Goal: Task Accomplishment & Management: Complete application form

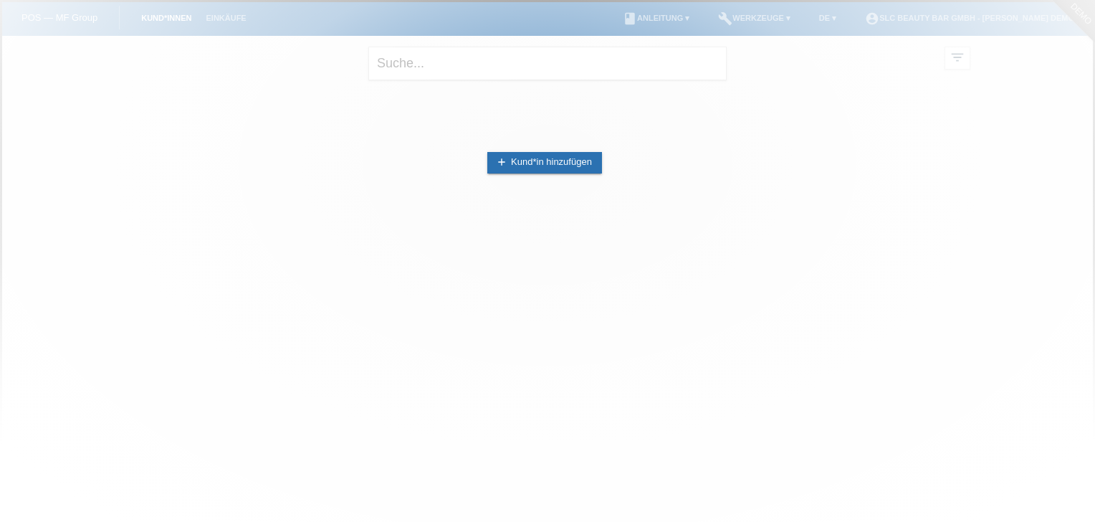
click at [706, 52] on div at bounding box center [547, 261] width 1095 height 522
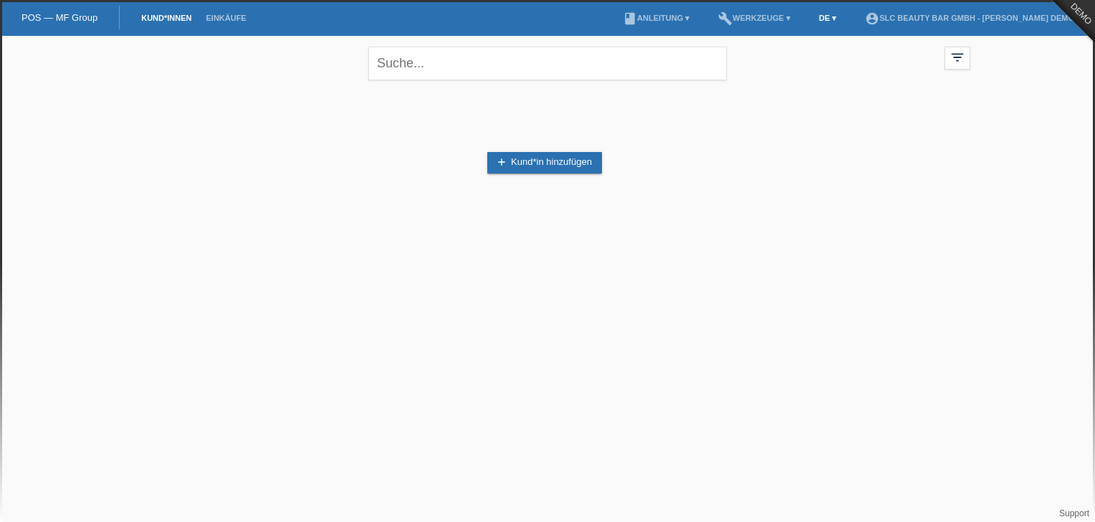
click at [826, 16] on link "DE ▾" at bounding box center [828, 18] width 32 height 9
click at [802, 49] on span "Français" at bounding box center [795, 55] width 40 height 17
click at [511, 170] on link "add Enregistrer le client" at bounding box center [544, 162] width 113 height 21
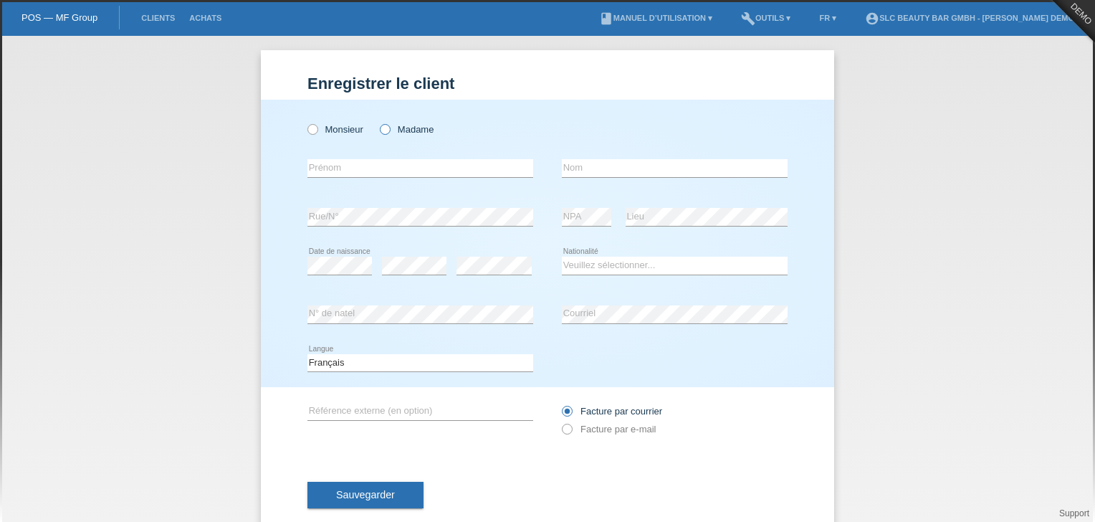
click at [403, 126] on label "Madame" at bounding box center [407, 129] width 54 height 11
click at [389, 126] on input "Madame" at bounding box center [384, 128] width 9 height 9
radio input "true"
click at [383, 174] on input "text" at bounding box center [420, 168] width 226 height 18
type input "[PERSON_NAME]"
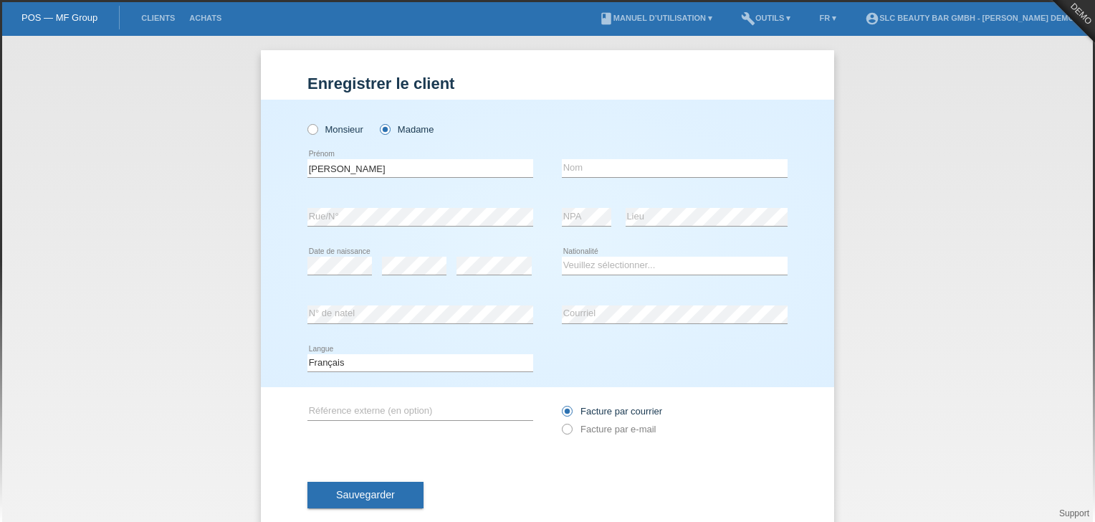
type input "Meraimi"
select select "CH"
click at [362, 495] on span "Sauvegarder" at bounding box center [365, 494] width 59 height 11
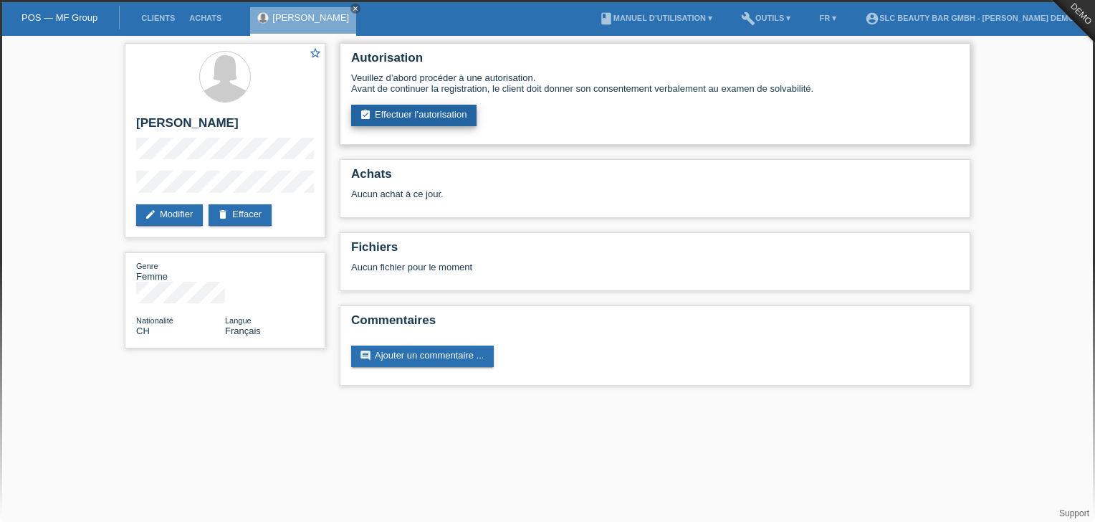
click at [450, 109] on link "assignment_turned_in Effectuer l’autorisation" at bounding box center [413, 115] width 125 height 21
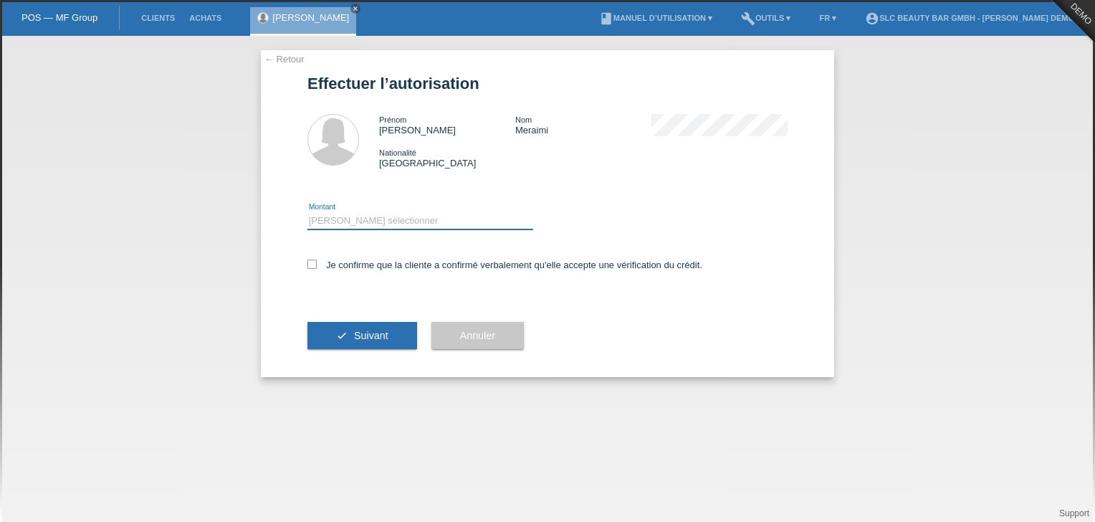
click at [398, 226] on select "Veuillez sélectionner CHF 1.00 - CHF 499.00 CHF 500.00 - CHF 1'999.00 CHF 2'000…" at bounding box center [420, 220] width 226 height 17
select select "3"
click at [307, 212] on select "Veuillez sélectionner CHF 1.00 - CHF 499.00 CHF 500.00 - CHF 1'999.00 CHF 2'000…" at bounding box center [420, 220] width 226 height 17
click at [312, 264] on icon at bounding box center [311, 263] width 9 height 9
click at [312, 264] on input "Je confirme que la cliente a confirmé verbalement qu'elle accepte une vérificat…" at bounding box center [311, 263] width 9 height 9
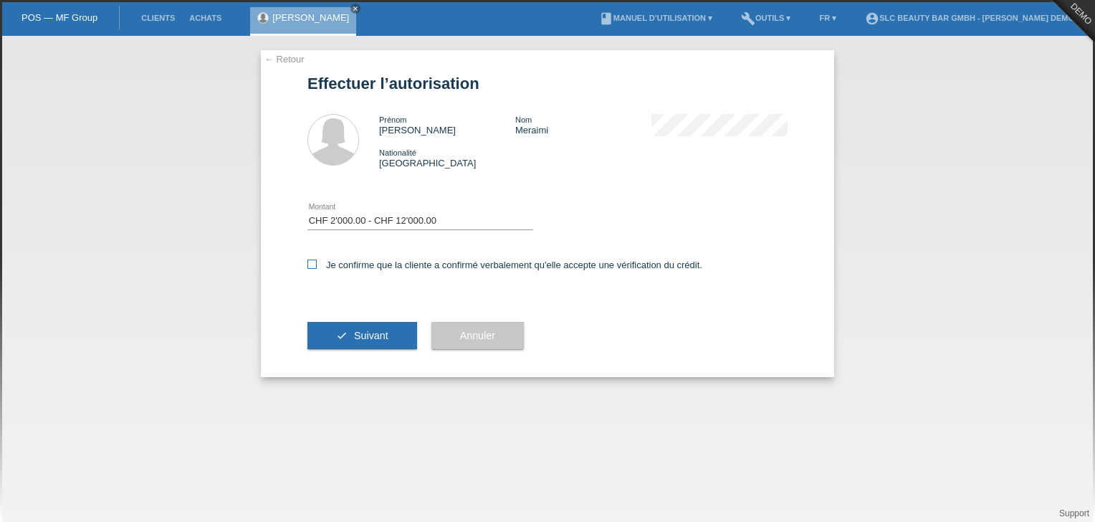
checkbox input "true"
click at [330, 330] on button "check Suivant" at bounding box center [362, 335] width 110 height 27
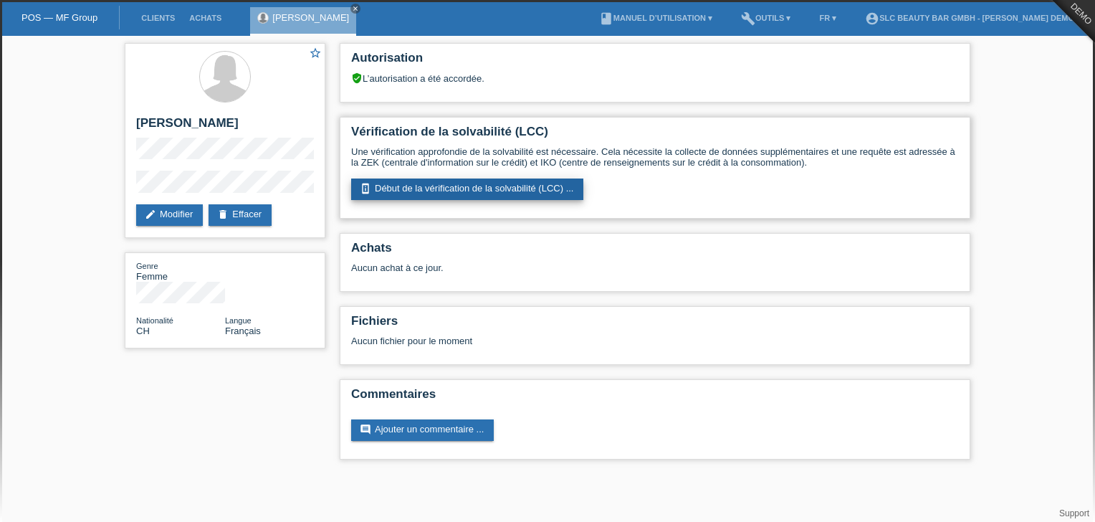
click at [429, 182] on link "perm_device_information Début de la vérification de la solvabilité (LCC) ..." at bounding box center [467, 188] width 232 height 21
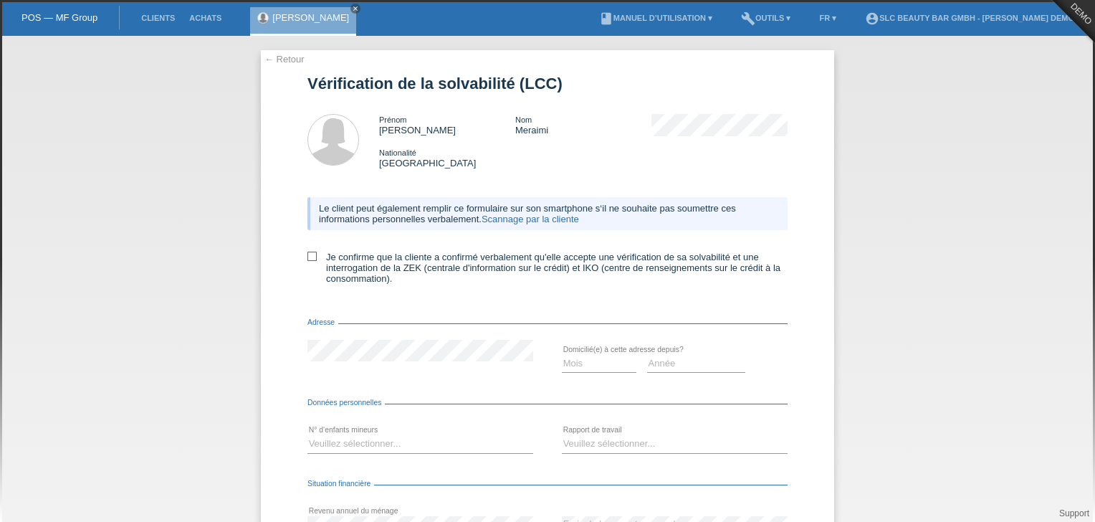
click at [309, 259] on icon at bounding box center [311, 255] width 9 height 9
click at [309, 259] on input "Je confirme que la cliente a confirmé verbalement qu'elle accepte une vérificat…" at bounding box center [311, 255] width 9 height 9
checkbox input "true"
drag, startPoint x: 579, startPoint y: 375, endPoint x: 576, endPoint y: 361, distance: 13.9
click at [576, 361] on div "Mois 01 02 03 04 05 06 07 08 09 10 11 12 error" at bounding box center [599, 364] width 75 height 49
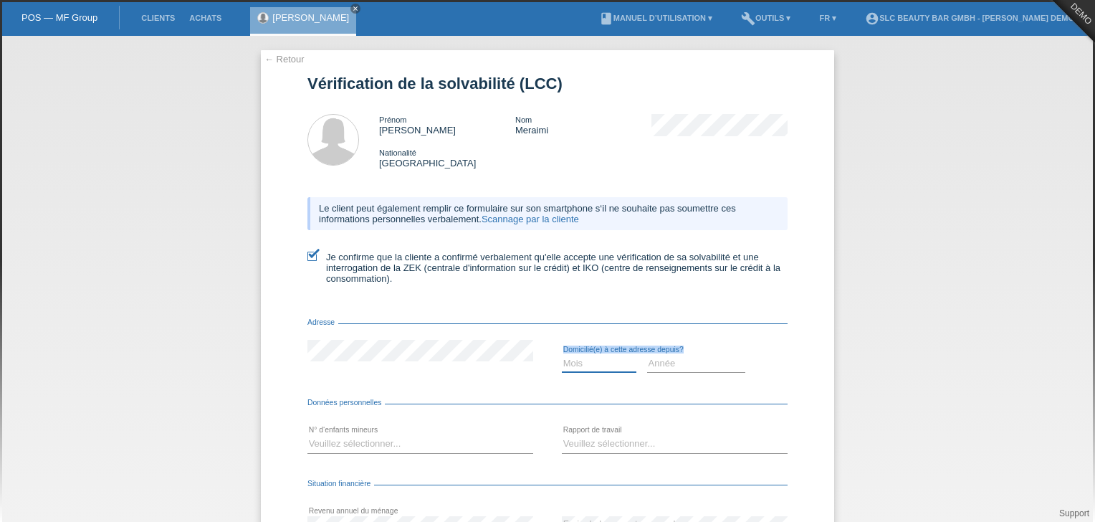
click at [576, 361] on select "Mois 01 02 03 04 05 06 07 08 09 10" at bounding box center [599, 363] width 75 height 17
select select "11"
click at [562, 355] on select "Mois 01 02 03 04 05 06 07 08 09 10" at bounding box center [599, 363] width 75 height 17
click at [650, 361] on select "Année 2025 2024 2023 2022 2021 2020 2019 2018 2017 2016 2015 2014 2013 2012 201…" at bounding box center [696, 363] width 99 height 17
select select "2007"
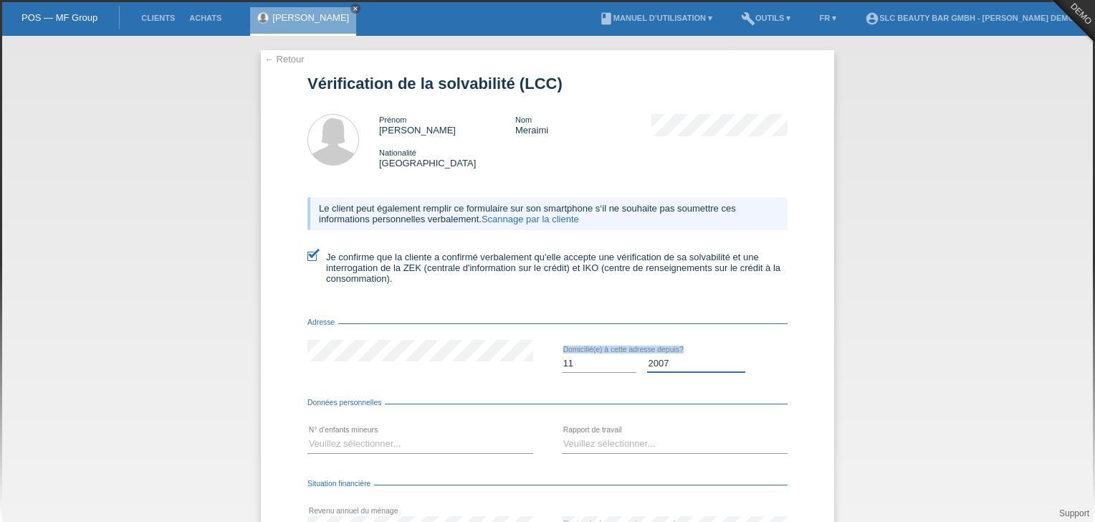
click at [647, 355] on select "Année 2025 2024 2023 2022 2021 2020 2019 2018 2017 2016 2015 2014 2013 2012 201…" at bounding box center [696, 363] width 99 height 17
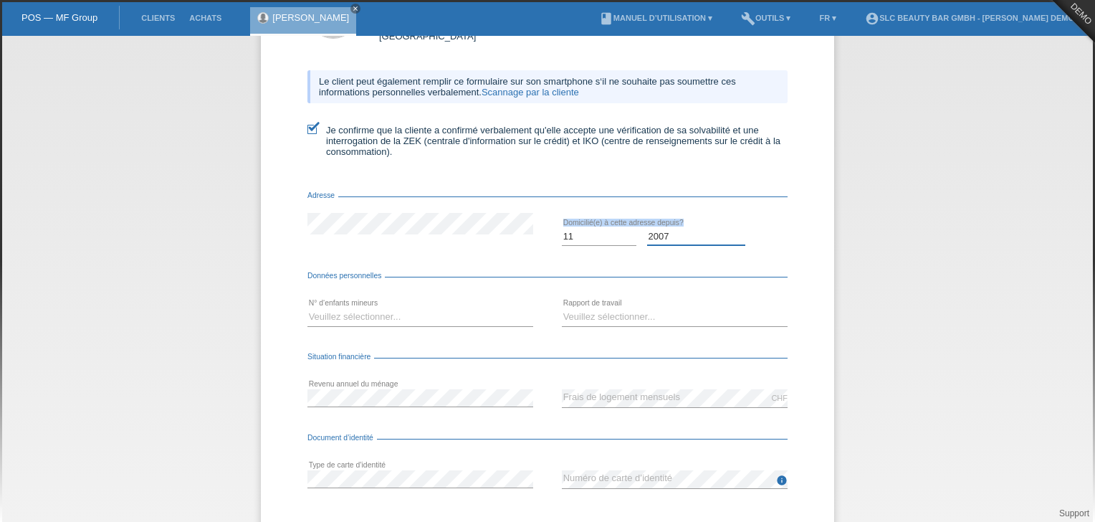
scroll to position [128, 0]
click at [448, 318] on select "Veuillez sélectionner... 0 1 2 3 4 5 6 7 8 9" at bounding box center [420, 315] width 226 height 17
select select "0"
click at [307, 308] on select "Veuillez sélectionner... 0 1 2 3 4 5 6 7 8 9" at bounding box center [420, 315] width 226 height 17
click at [590, 309] on select "Veuillez sélectionner... A durée indéterminée A durée déterminée Apprenti/étudi…" at bounding box center [675, 315] width 226 height 17
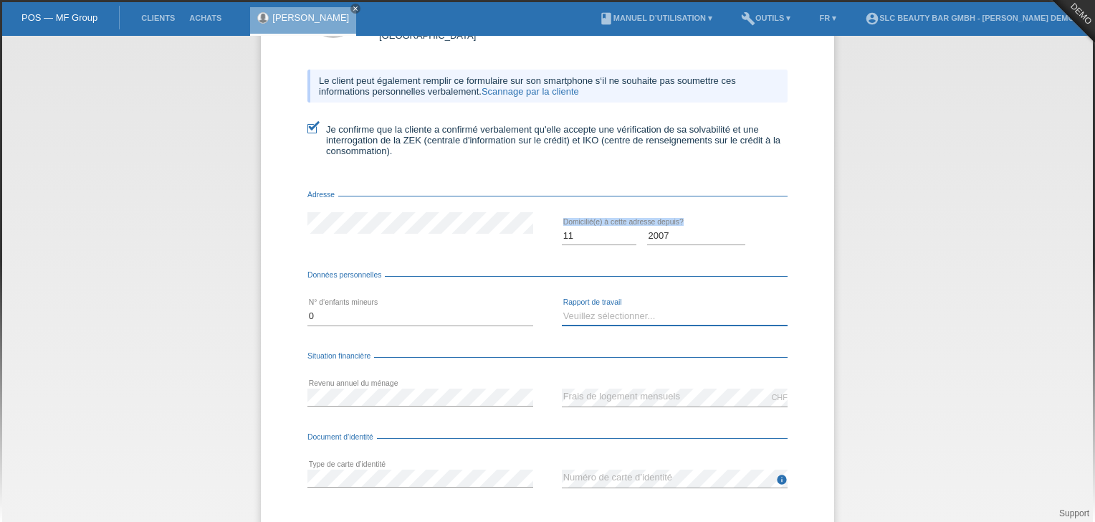
select select "UNLIMITED"
click at [562, 308] on select "Veuillez sélectionner... A durée indéterminée A durée déterminée Apprenti/étudi…" at bounding box center [675, 315] width 226 height 17
click at [514, 352] on div "Situation financière" at bounding box center [547, 359] width 480 height 14
click at [474, 407] on div "error Revenu annuel du ménage" at bounding box center [420, 397] width 226 height 49
click at [413, 488] on div "error Type de carte d’identité" at bounding box center [420, 478] width 226 height 49
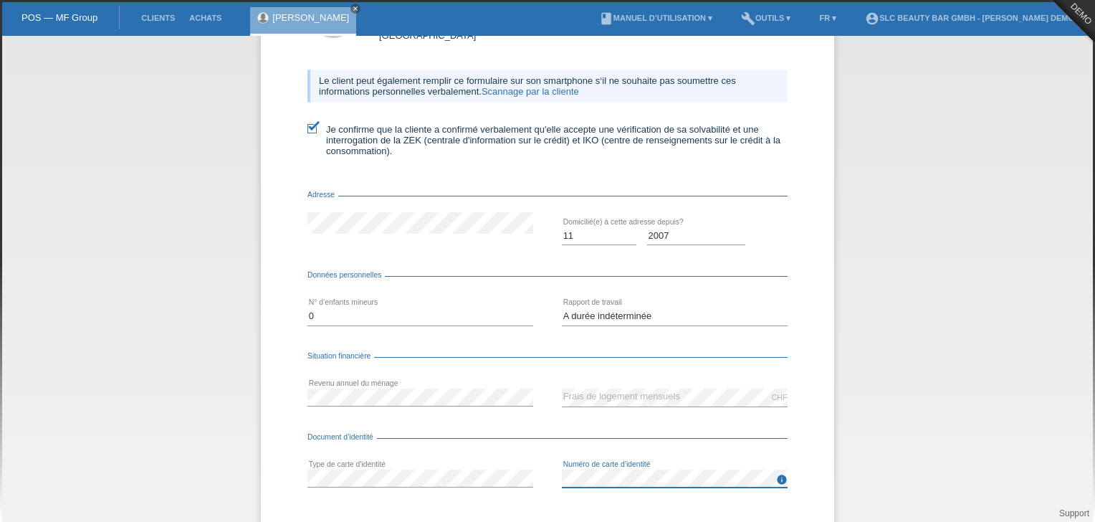
scroll to position [206, 0]
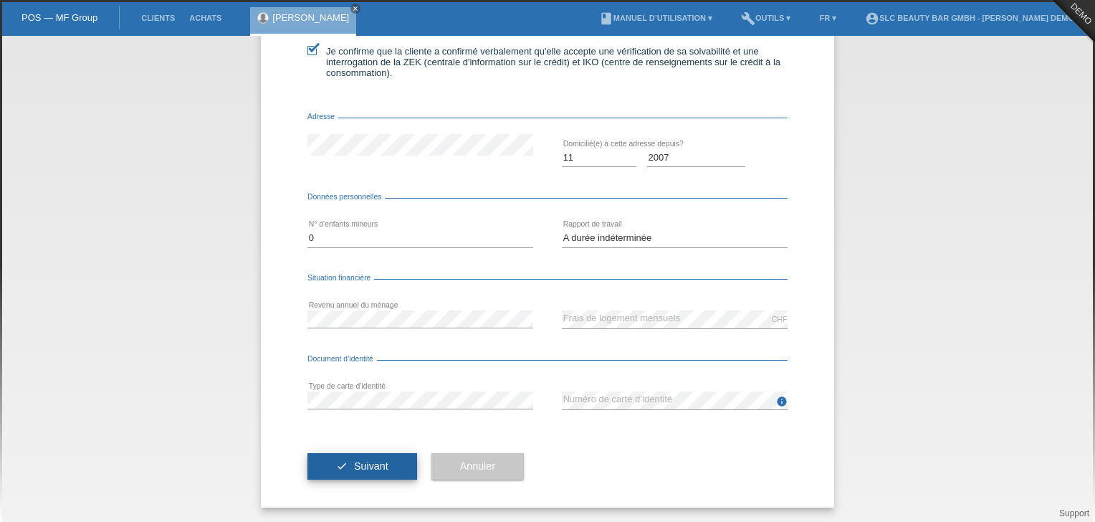
click at [373, 464] on span "Suivant" at bounding box center [371, 465] width 34 height 11
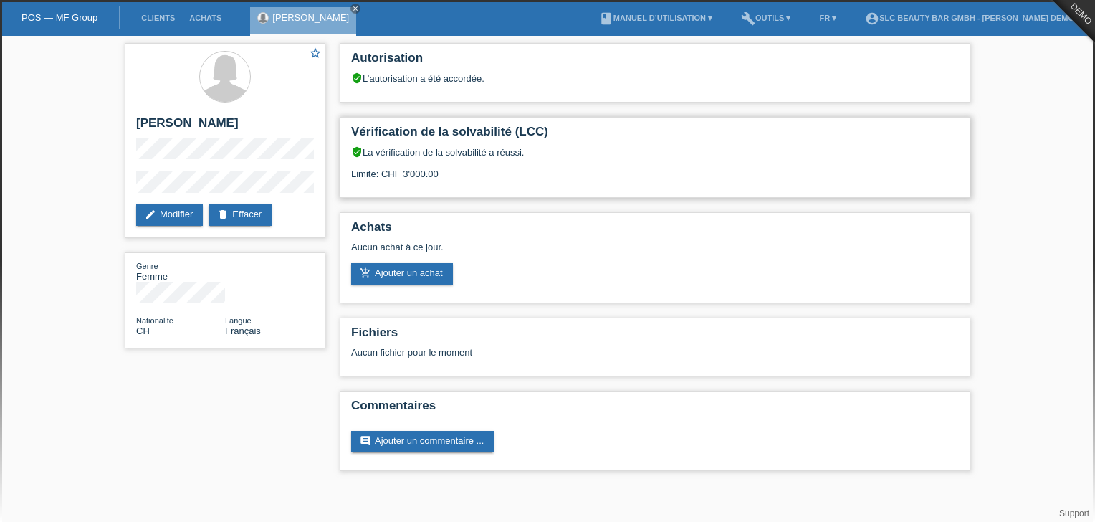
click at [483, 195] on div "Vérification de la solvabilité (LCC) verified_user La vérification de la solvab…" at bounding box center [655, 157] width 630 height 81
click at [436, 272] on link "add_shopping_cart Ajouter un achat" at bounding box center [402, 273] width 102 height 21
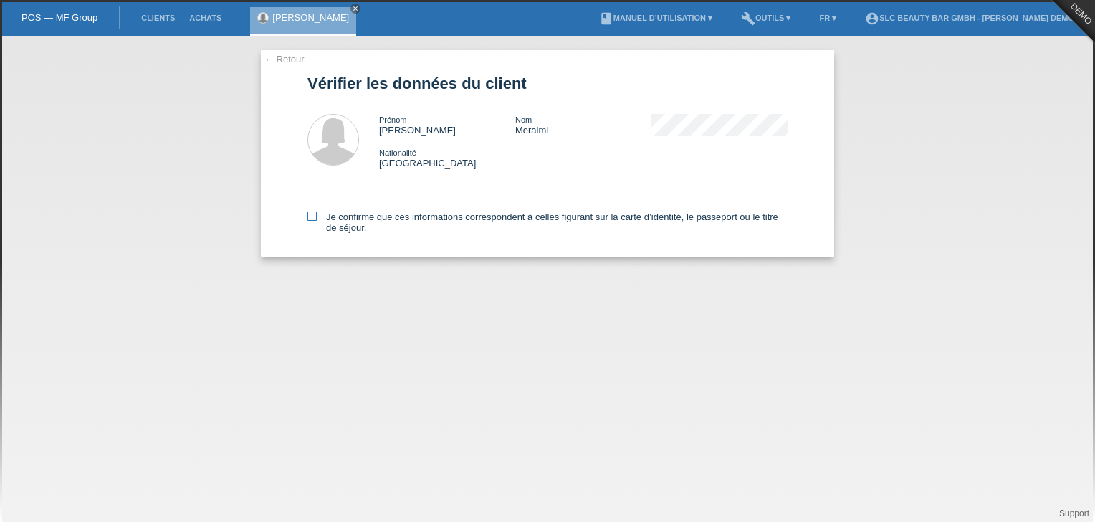
click at [314, 218] on icon at bounding box center [311, 215] width 9 height 9
click at [314, 218] on input "Je confirme que ces informations correspondent à celles figurant sur la carte d…" at bounding box center [311, 215] width 9 height 9
checkbox input "true"
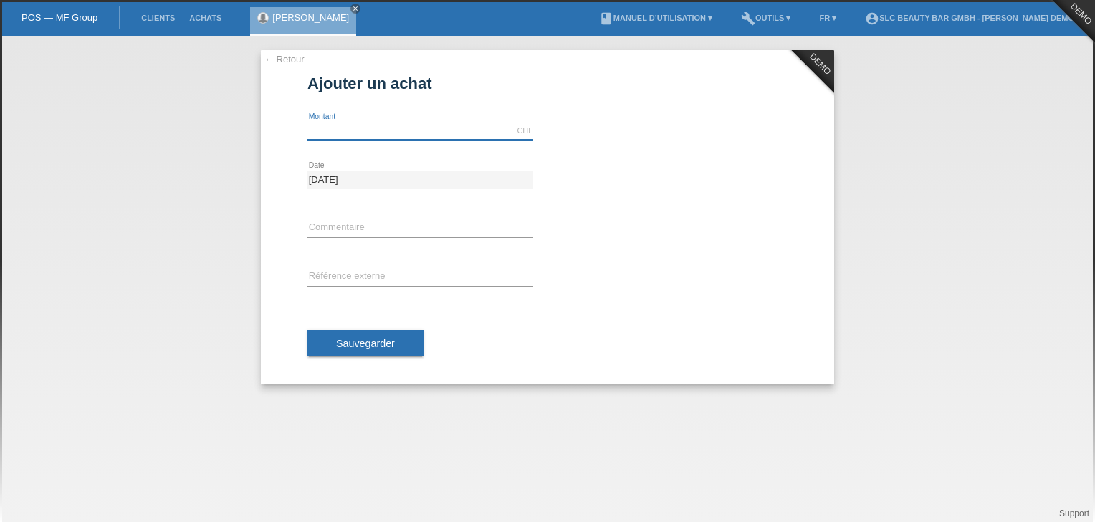
click at [350, 138] on div "CHF error [GEOGRAPHIC_DATA]" at bounding box center [420, 131] width 226 height 19
type input "5000.00"
click at [364, 224] on input "text" at bounding box center [420, 228] width 226 height 18
type input "N° bon de réservation (acompte)"
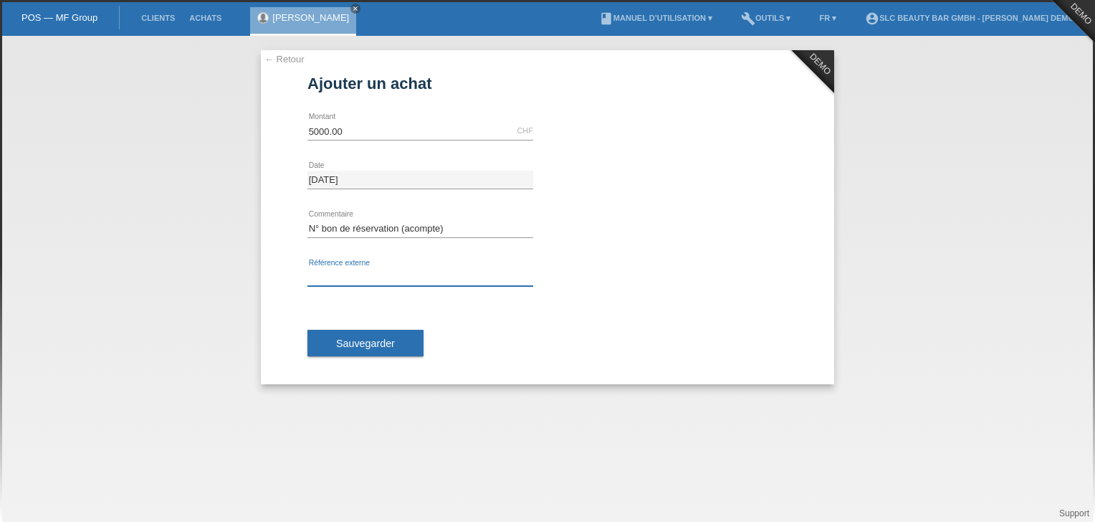
click at [370, 269] on input "text" at bounding box center [420, 277] width 226 height 18
type input "Numéro client Cap Info"
click at [343, 355] on button "Sauvegarder" at bounding box center [365, 343] width 116 height 27
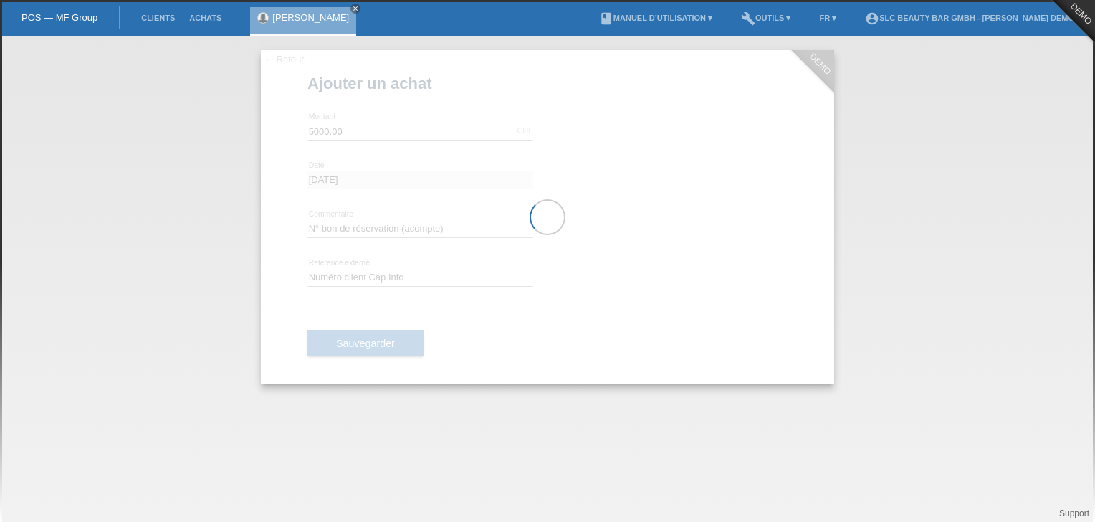
click at [343, 355] on div at bounding box center [547, 217] width 573 height 334
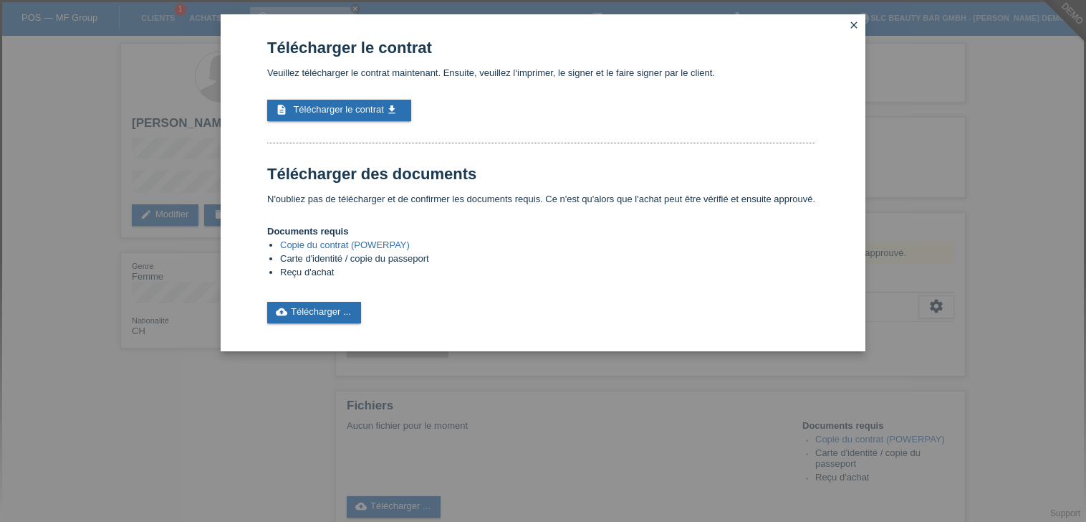
click at [375, 244] on link "Copie du contrat (POWERPAY)" at bounding box center [345, 244] width 130 height 11
click at [143, 123] on div "Télécharger le contrat Veuillez télécharger le contrat maintenant. Ensuite, veu…" at bounding box center [543, 261] width 1086 height 522
click at [301, 311] on link "cloud_upload Télécharger ..." at bounding box center [314, 312] width 94 height 21
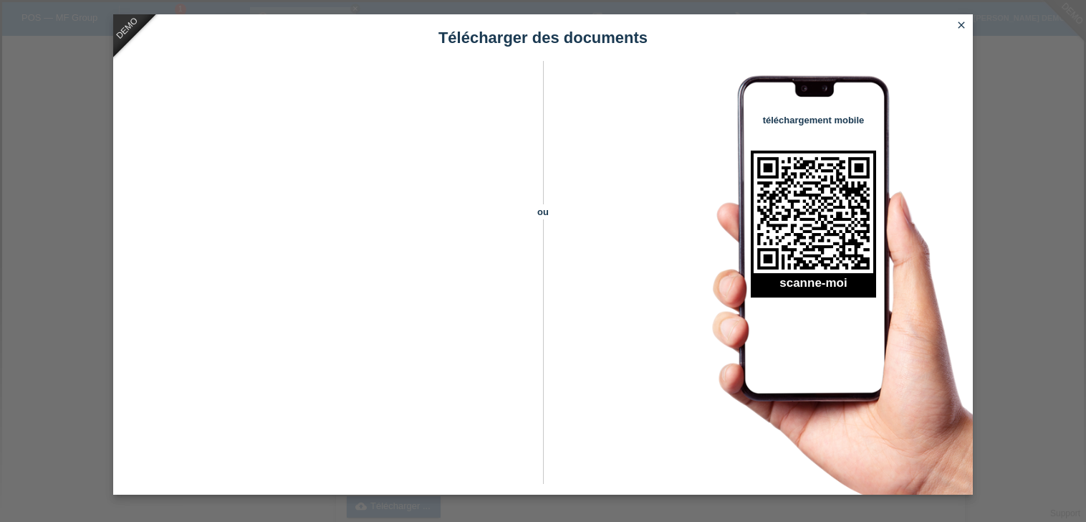
click at [961, 26] on icon "close" at bounding box center [961, 24] width 11 height 11
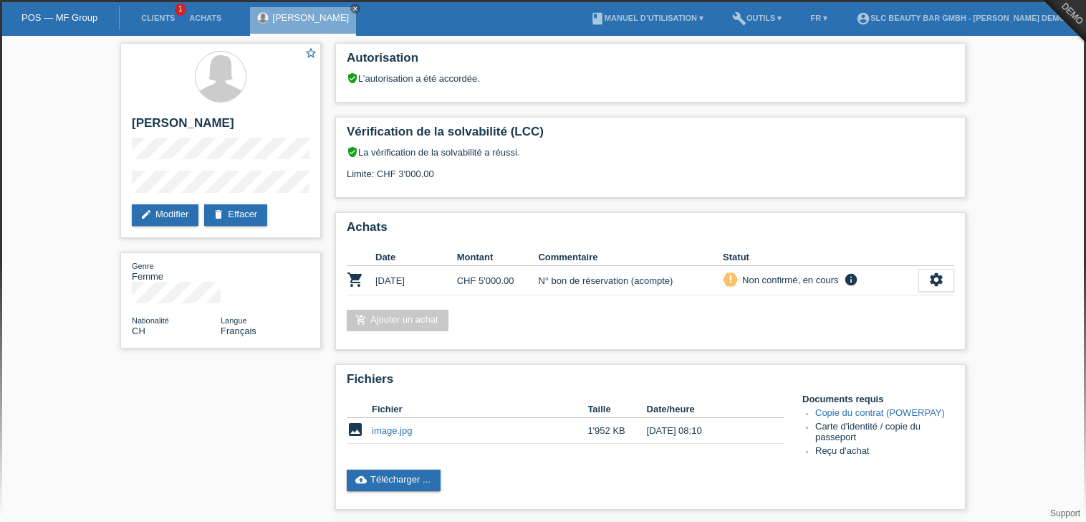
click at [572, 422] on td "image.jpg" at bounding box center [480, 431] width 216 height 26
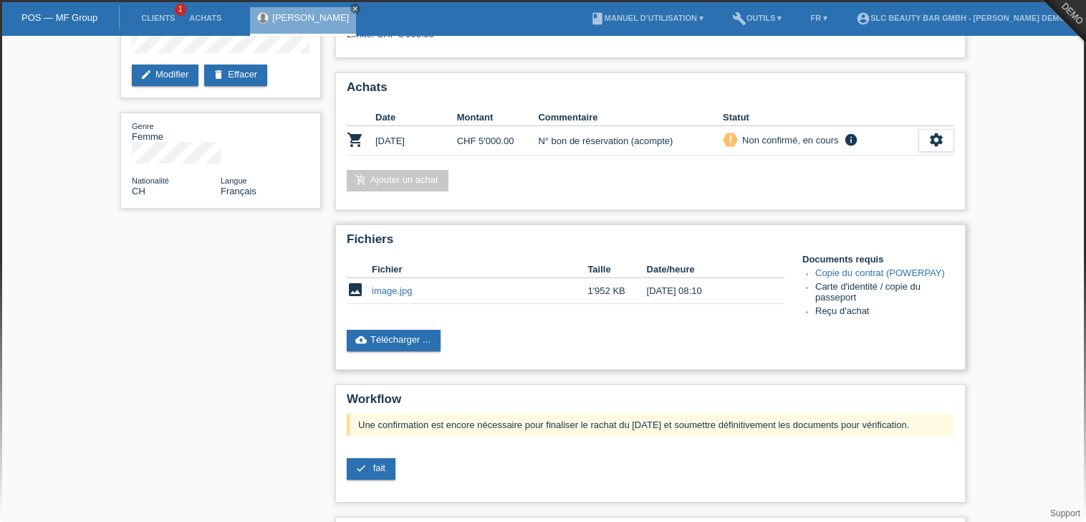
scroll to position [140, 0]
click at [378, 464] on span "fait" at bounding box center [379, 466] width 12 height 11
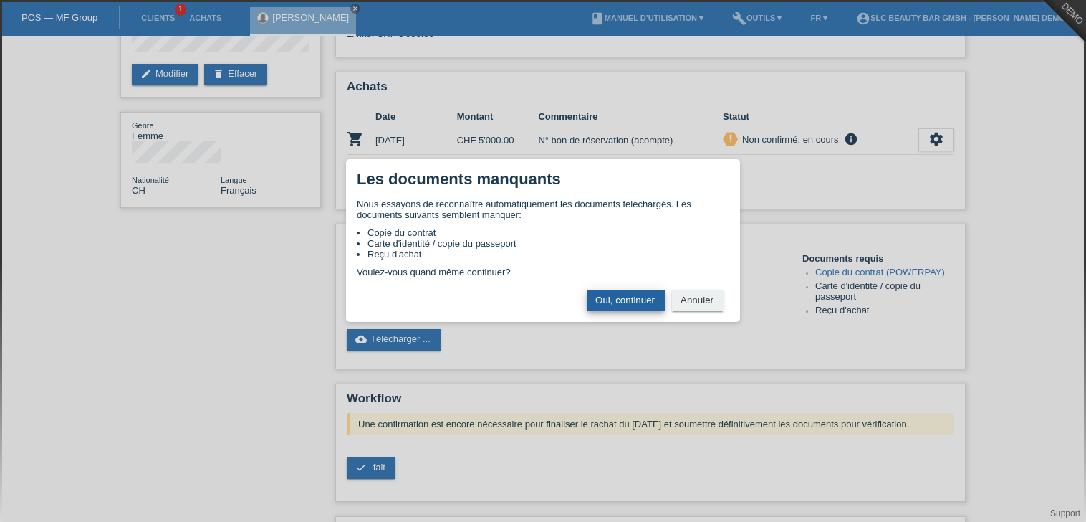
click at [613, 302] on button "Oui, continuer" at bounding box center [626, 300] width 78 height 21
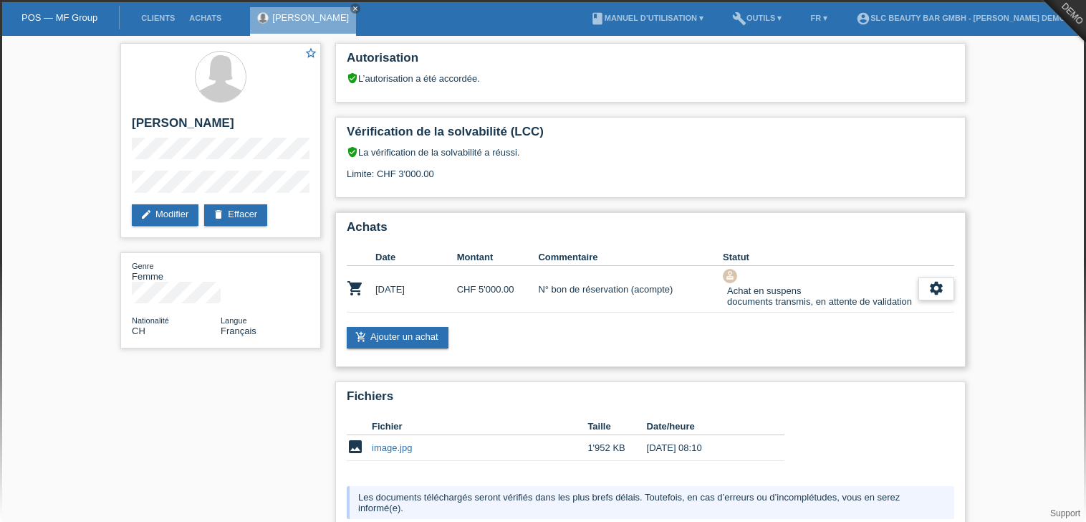
click at [931, 289] on icon "settings" at bounding box center [936, 288] width 16 height 16
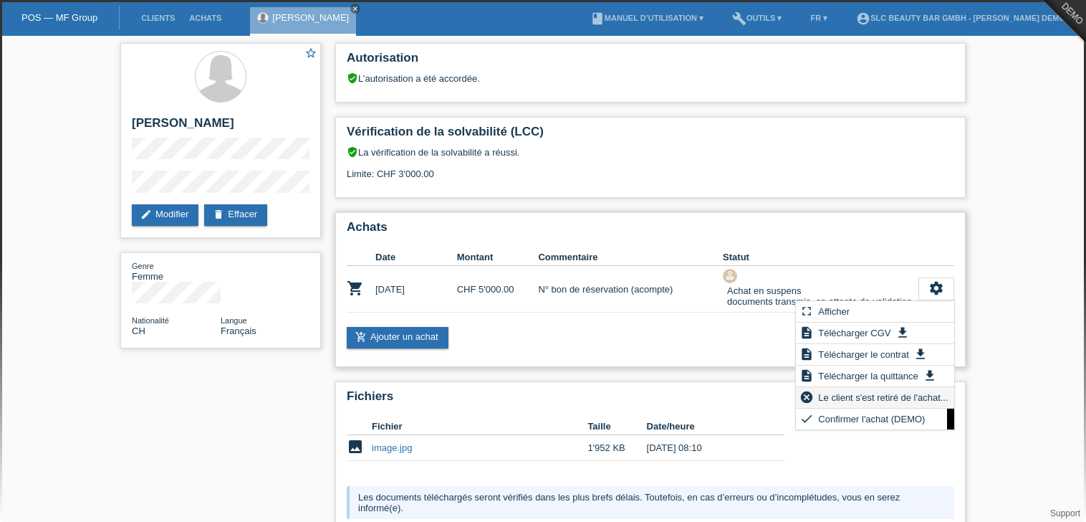
click at [865, 403] on span "Le client s'est retiré de l'achat..." at bounding box center [883, 396] width 134 height 17
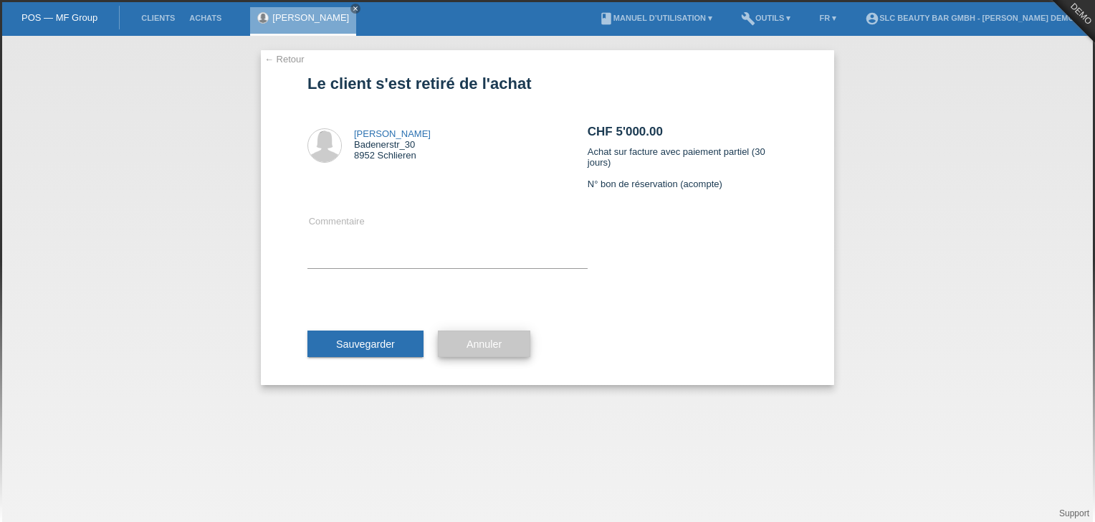
click at [482, 335] on button "Annuler" at bounding box center [484, 343] width 92 height 27
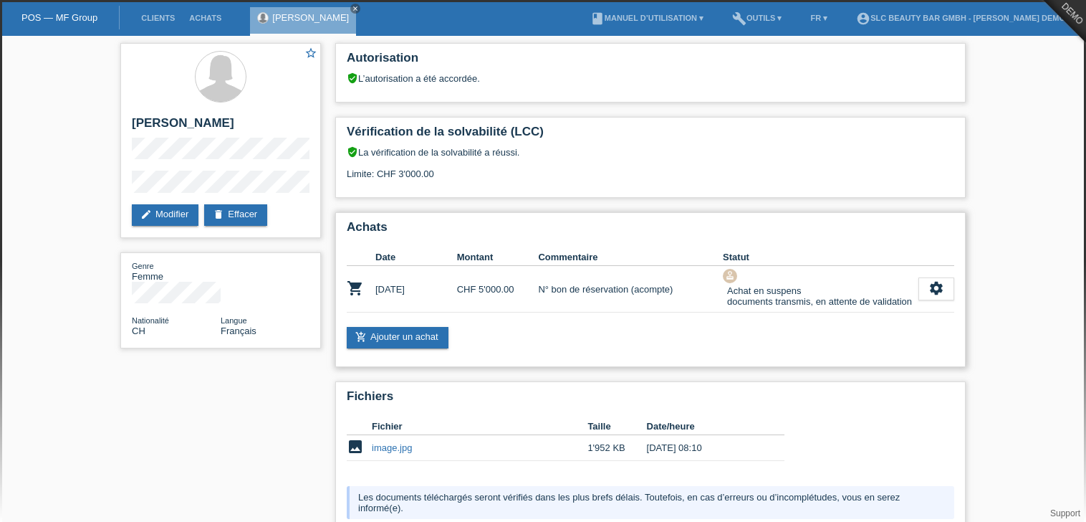
click at [917, 284] on div "approval Achat en suspens documents transmis, en attente de validation" at bounding box center [821, 289] width 196 height 40
click at [924, 284] on div "settings" at bounding box center [936, 288] width 36 height 23
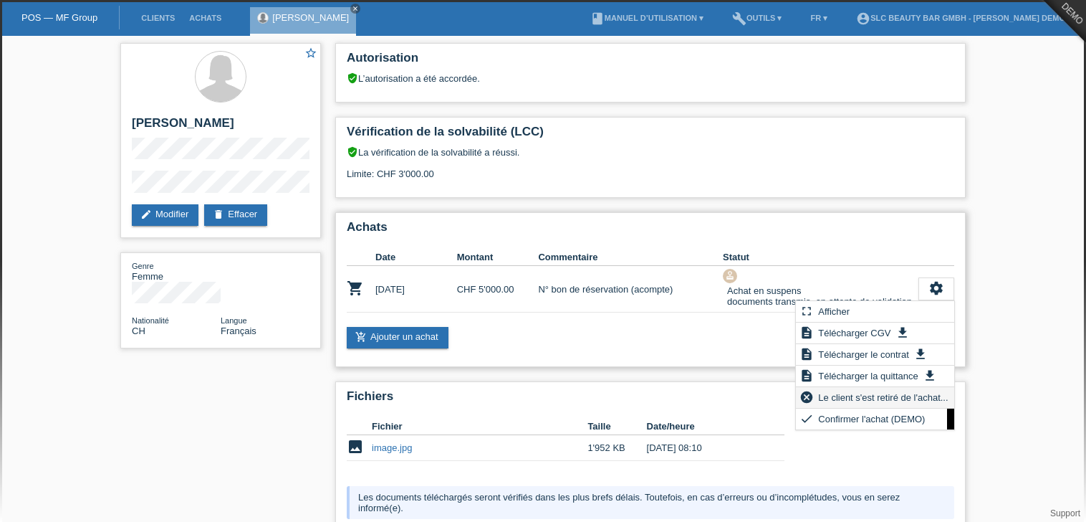
click at [857, 394] on span "Le client s'est retiré de l'achat..." at bounding box center [883, 396] width 134 height 17
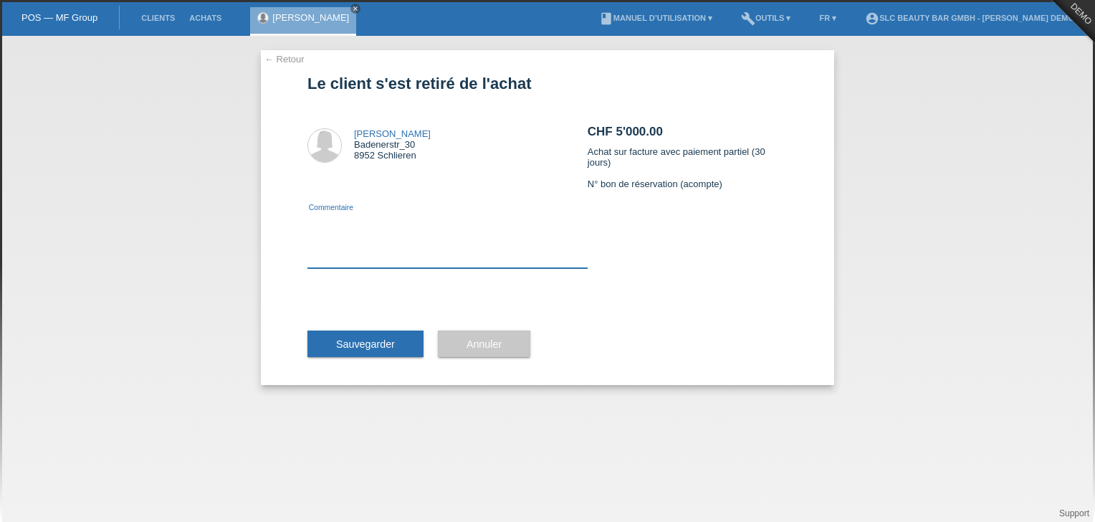
click at [440, 245] on textarea at bounding box center [447, 240] width 280 height 55
click at [429, 259] on textarea at bounding box center [447, 240] width 280 height 55
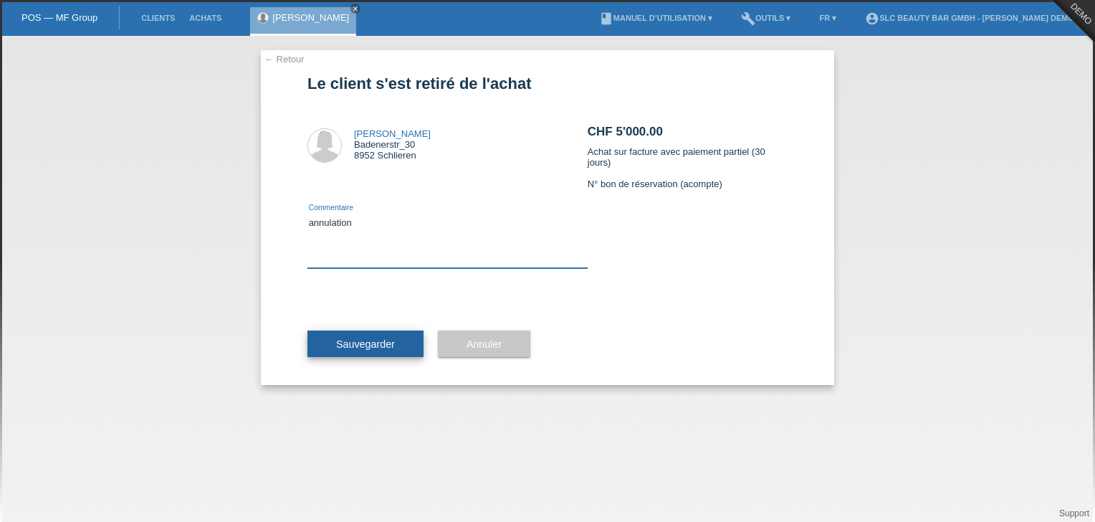
type textarea "annulation"
click at [383, 342] on span "Sauvegarder" at bounding box center [365, 343] width 59 height 11
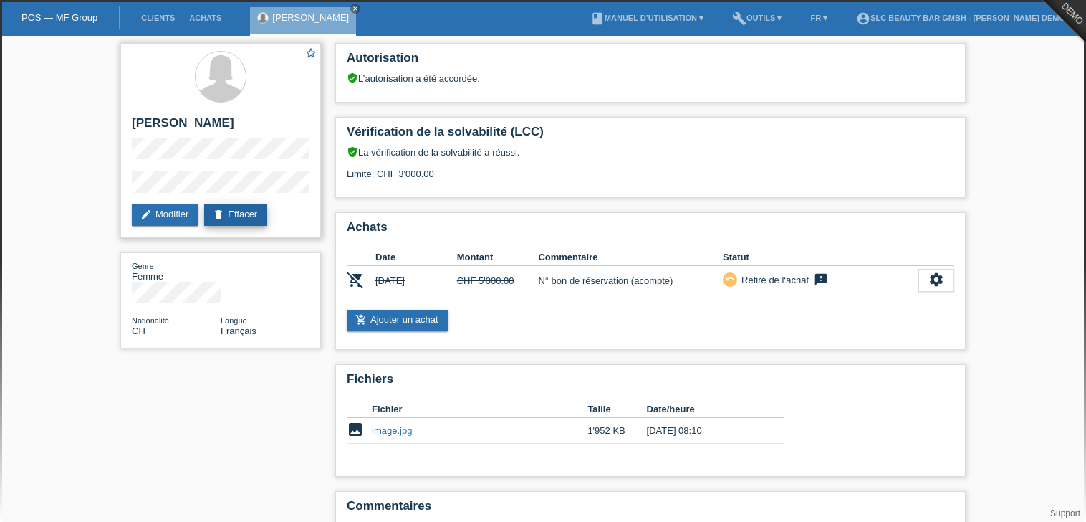
click at [249, 213] on link "delete Effacer" at bounding box center [235, 214] width 63 height 21
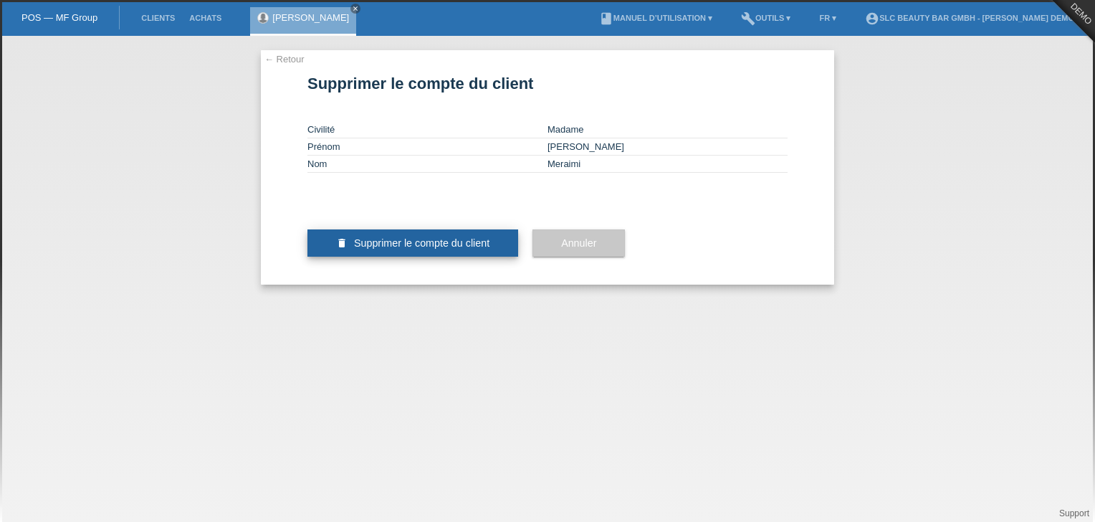
click at [347, 256] on button "delete Supprimer le compte du client" at bounding box center [412, 242] width 211 height 27
